Goal: Complete application form: Complete application form

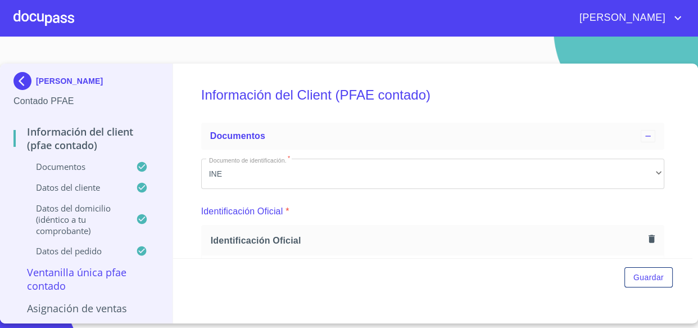
scroll to position [153, 0]
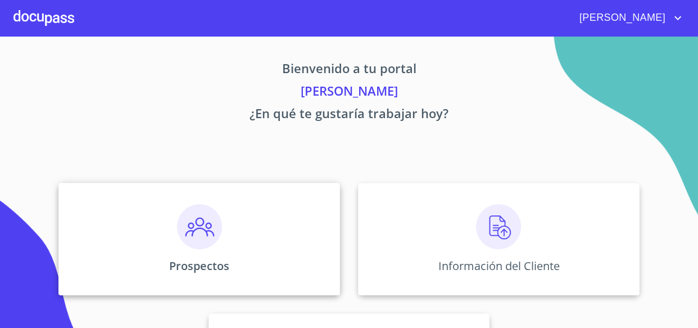
click at [202, 228] on img at bounding box center [199, 226] width 45 height 45
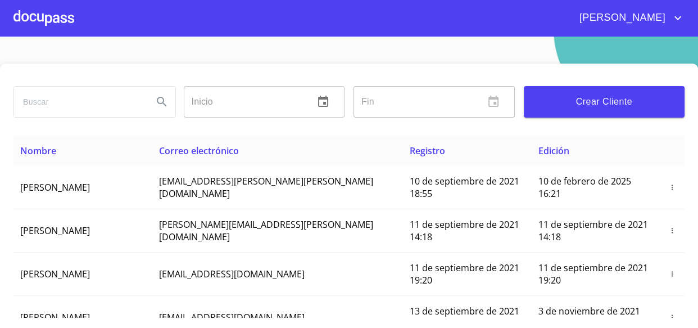
click at [561, 102] on span "Crear Cliente" at bounding box center [604, 102] width 143 height 16
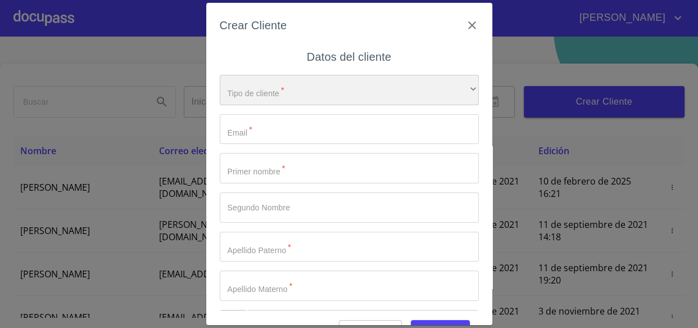
click at [270, 90] on div "​" at bounding box center [349, 90] width 259 height 30
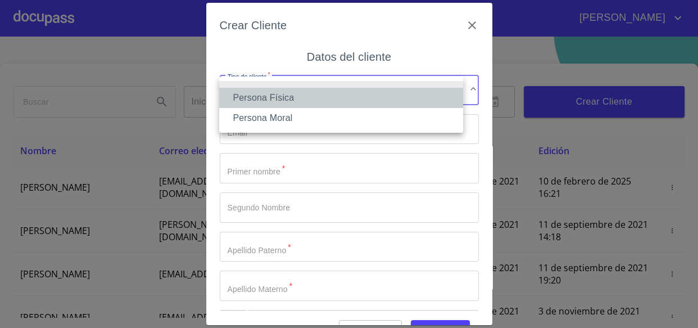
click at [256, 95] on li "Persona Física" at bounding box center [341, 98] width 244 height 20
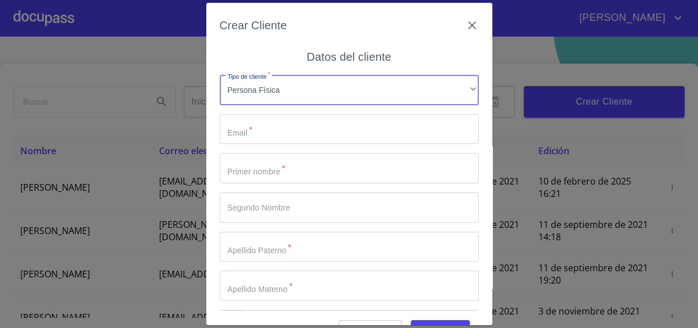
click at [256, 134] on input "Tipo de cliente   *" at bounding box center [349, 129] width 259 height 30
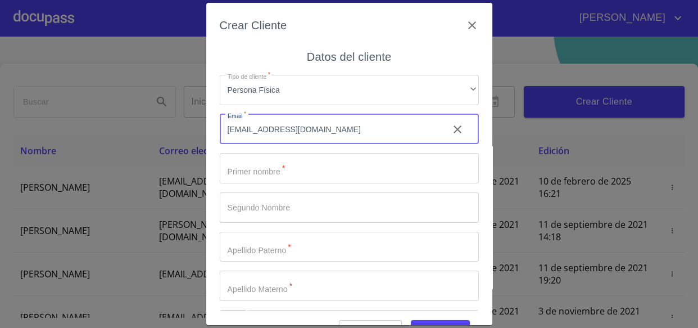
type input "reynitaglez@gmail.com"
click at [288, 174] on input "Tipo de cliente   *" at bounding box center [349, 168] width 259 height 30
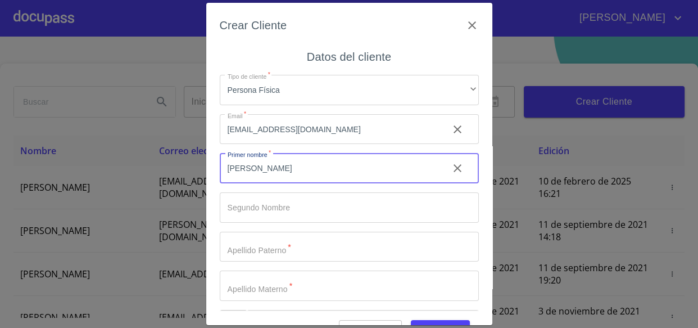
type input "REYNALDA"
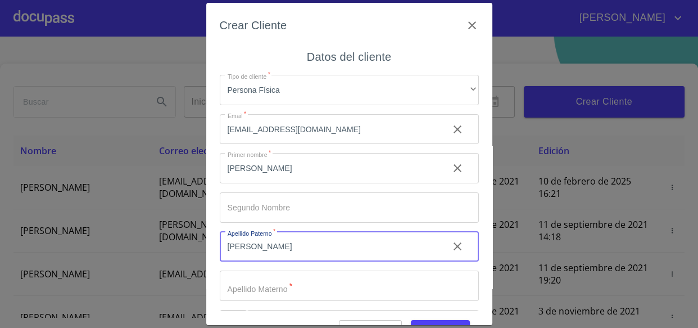
type input "GONZALEZ"
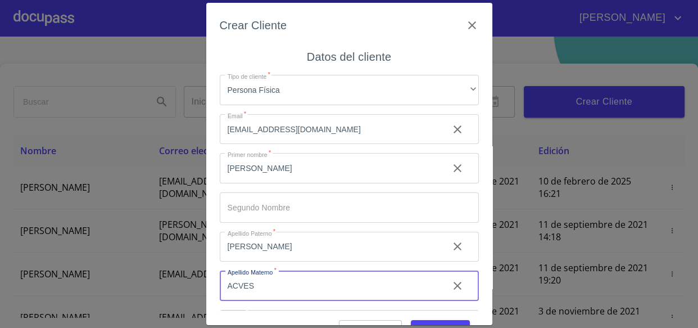
type input "ACVES"
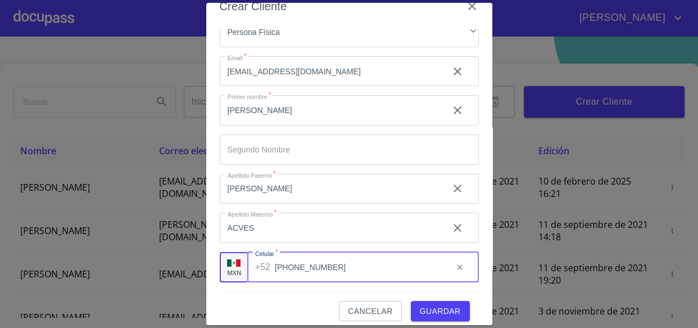
scroll to position [28, 0]
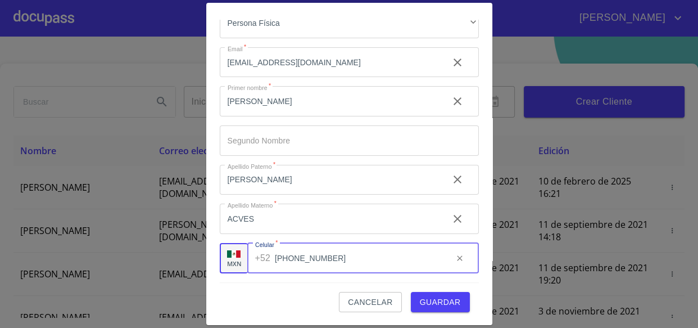
type input "(33)12897563"
click at [421, 296] on span "Guardar" at bounding box center [440, 302] width 41 height 14
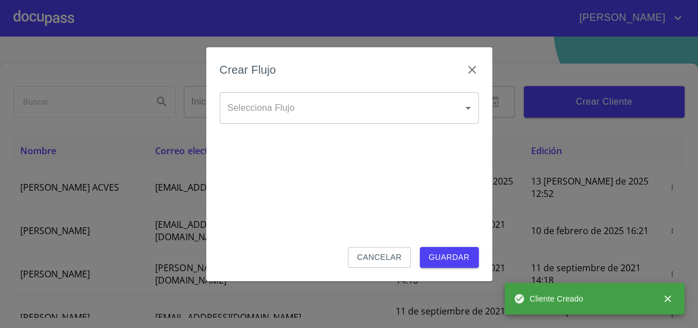
click at [257, 112] on body "JUAN Inicio ​ Fin ​ Crear Cliente Nombre Correo electrónico Registro Edición RE…" at bounding box center [349, 164] width 698 height 328
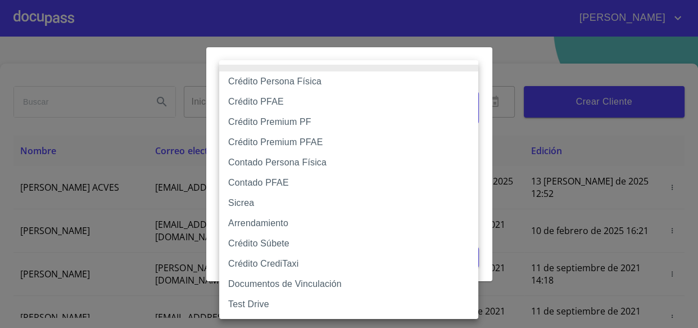
click at [292, 84] on li "Crédito Persona Física" at bounding box center [348, 81] width 259 height 20
type input "6009fb3c7d1714eb8809aa97"
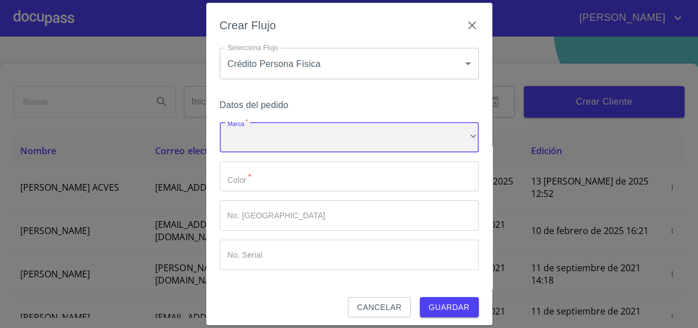
click at [262, 149] on div "​" at bounding box center [349, 137] width 259 height 30
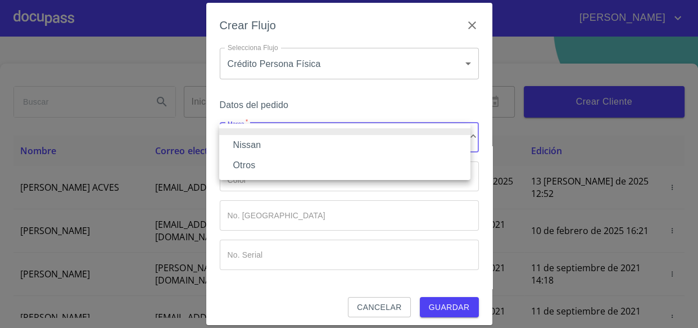
click at [262, 142] on li "Nissan" at bounding box center [344, 145] width 251 height 20
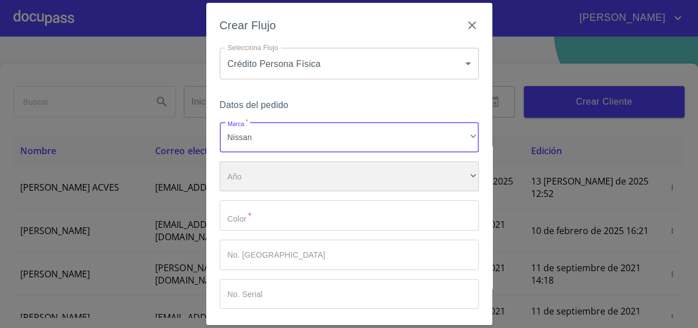
click at [247, 171] on div "​" at bounding box center [349, 176] width 259 height 30
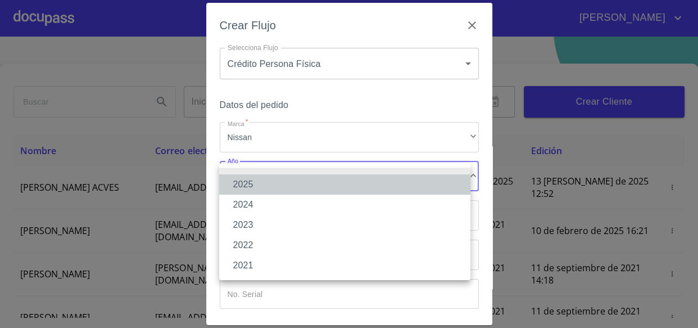
click at [252, 182] on li "2025" at bounding box center [344, 184] width 251 height 20
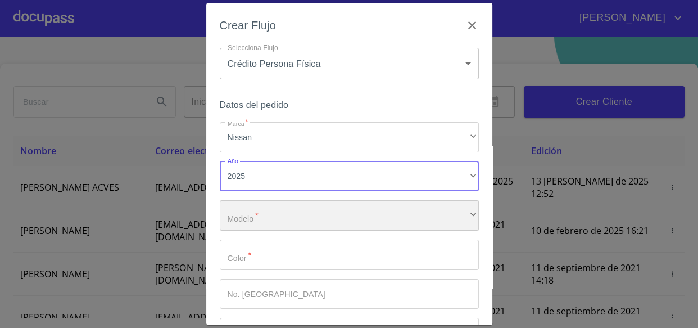
click at [257, 216] on div "​" at bounding box center [349, 215] width 259 height 30
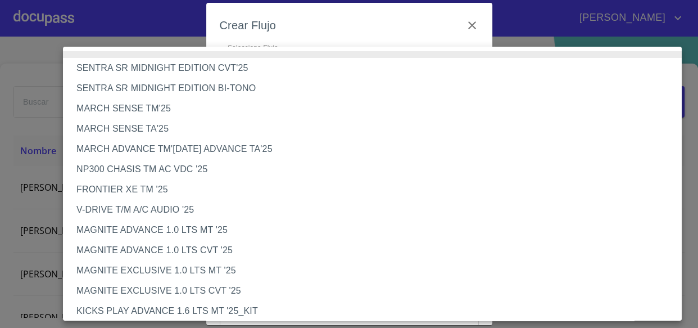
click at [123, 128] on li "MARCH SENSE TA'25" at bounding box center [376, 129] width 627 height 20
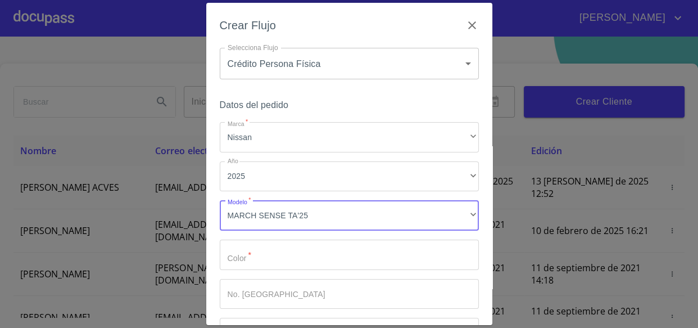
click at [252, 261] on input "Marca   *" at bounding box center [349, 254] width 259 height 30
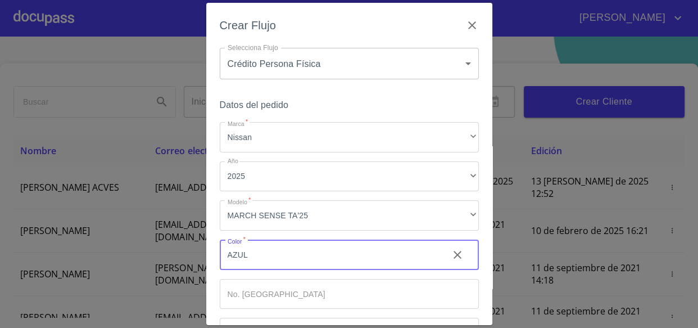
scroll to position [84, 0]
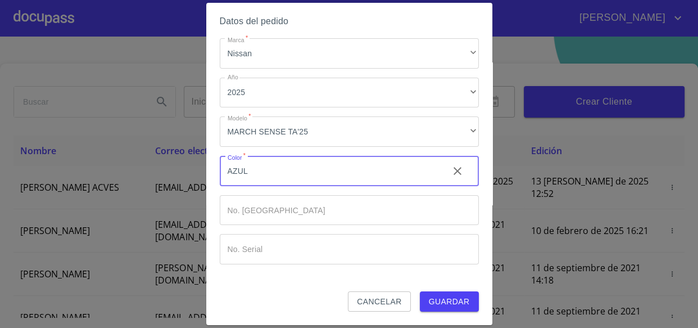
type input "AZUL"
click at [455, 309] on button "Guardar" at bounding box center [449, 301] width 59 height 21
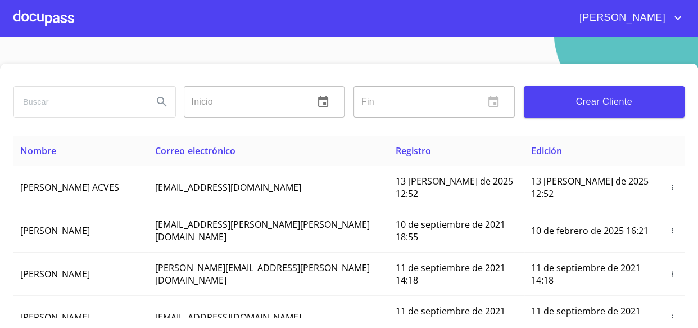
click at [48, 22] on div at bounding box center [43, 18] width 61 height 36
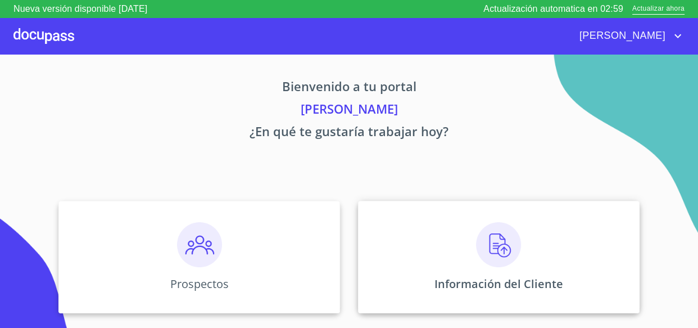
click at [511, 244] on img at bounding box center [498, 244] width 45 height 45
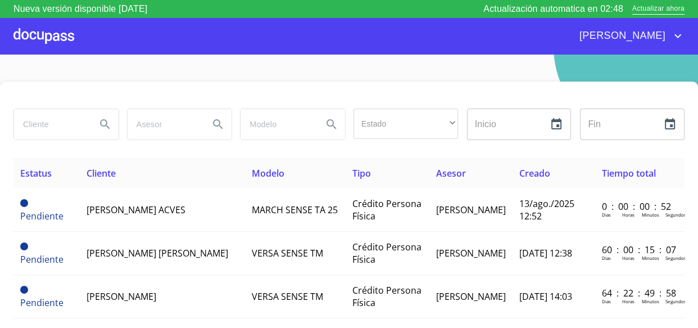
click at [130, 81] on div at bounding box center [348, 94] width 671 height 27
